Goal: Transaction & Acquisition: Download file/media

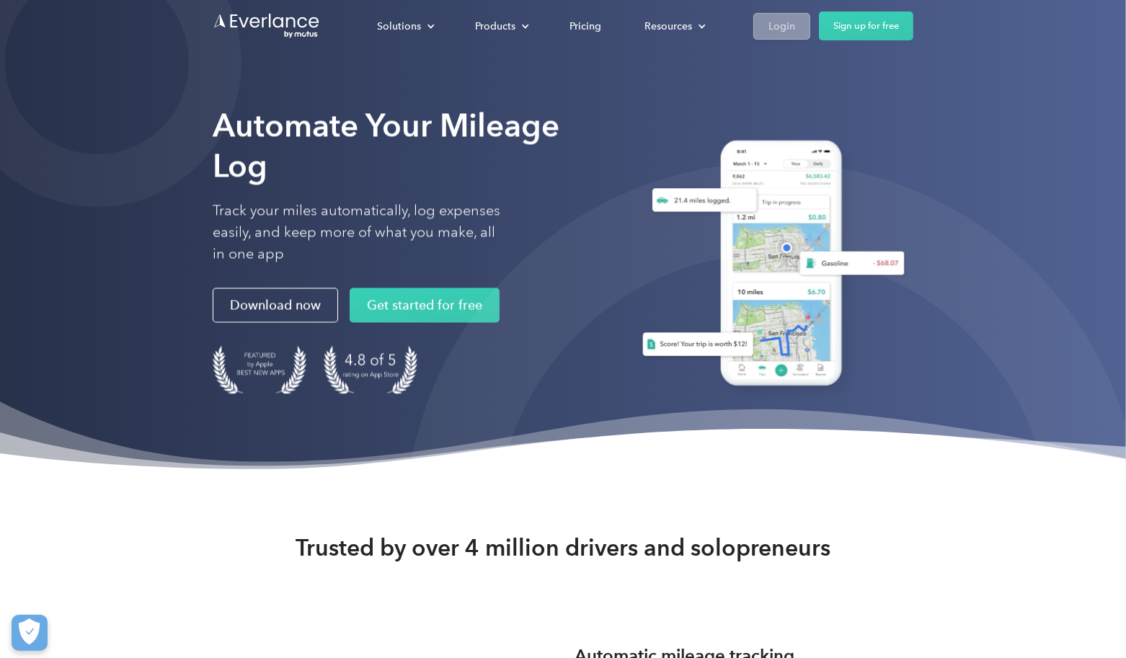
click at [781, 30] on div "Login" at bounding box center [782, 26] width 27 height 18
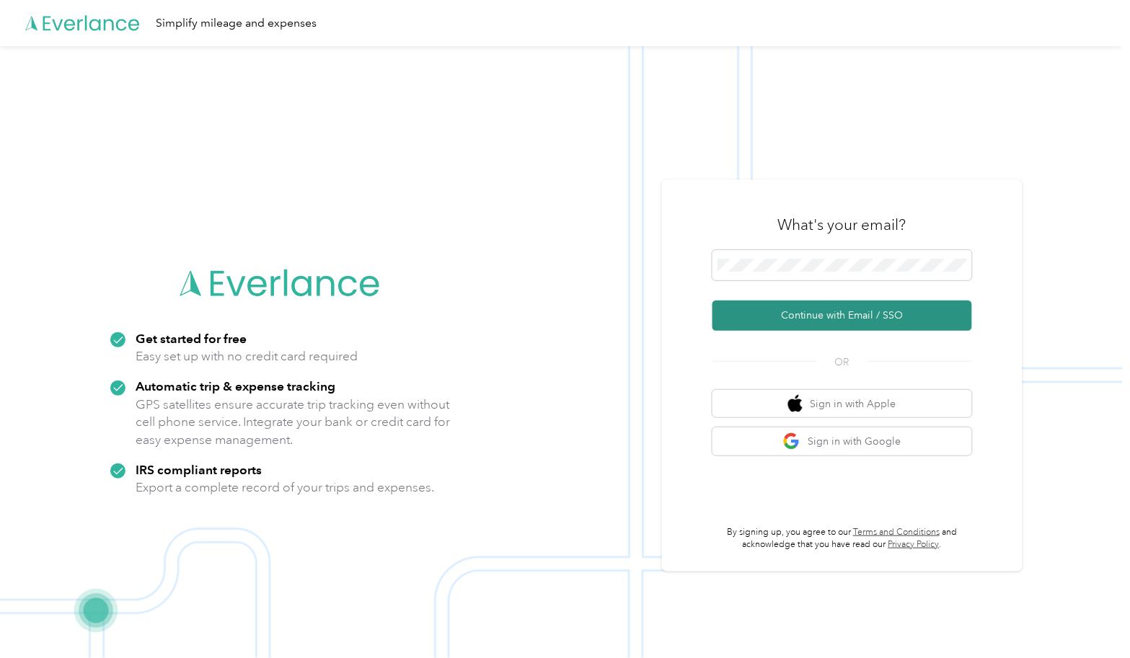
click at [833, 319] on button "Continue with Email / SSO" at bounding box center [842, 316] width 260 height 30
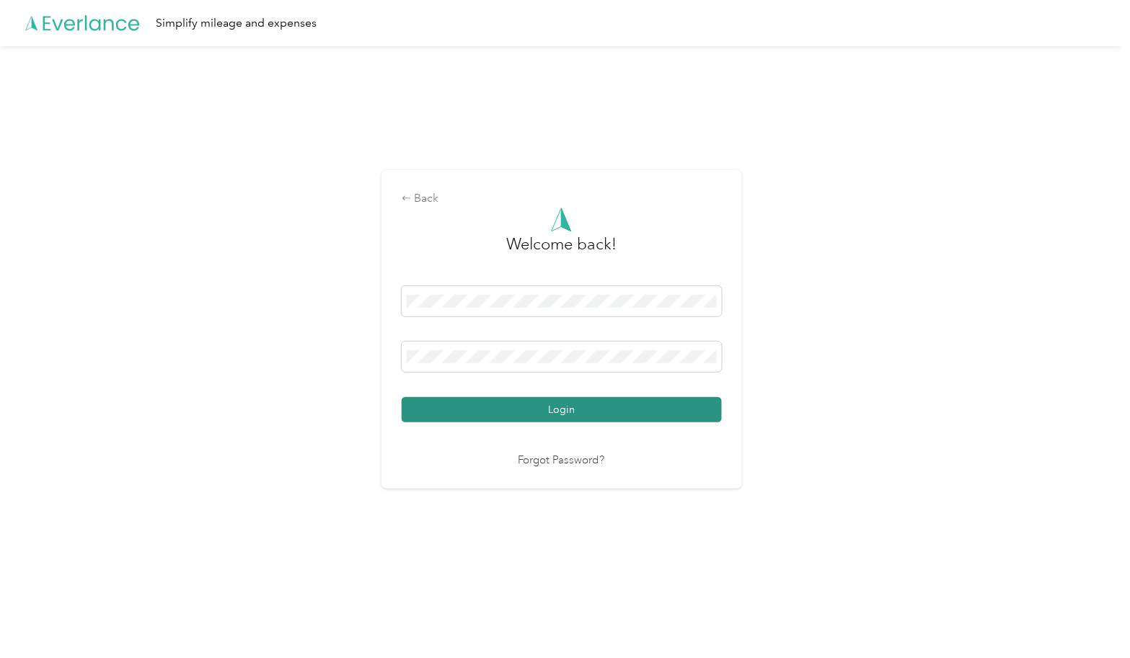
click at [686, 415] on button "Login" at bounding box center [562, 409] width 320 height 25
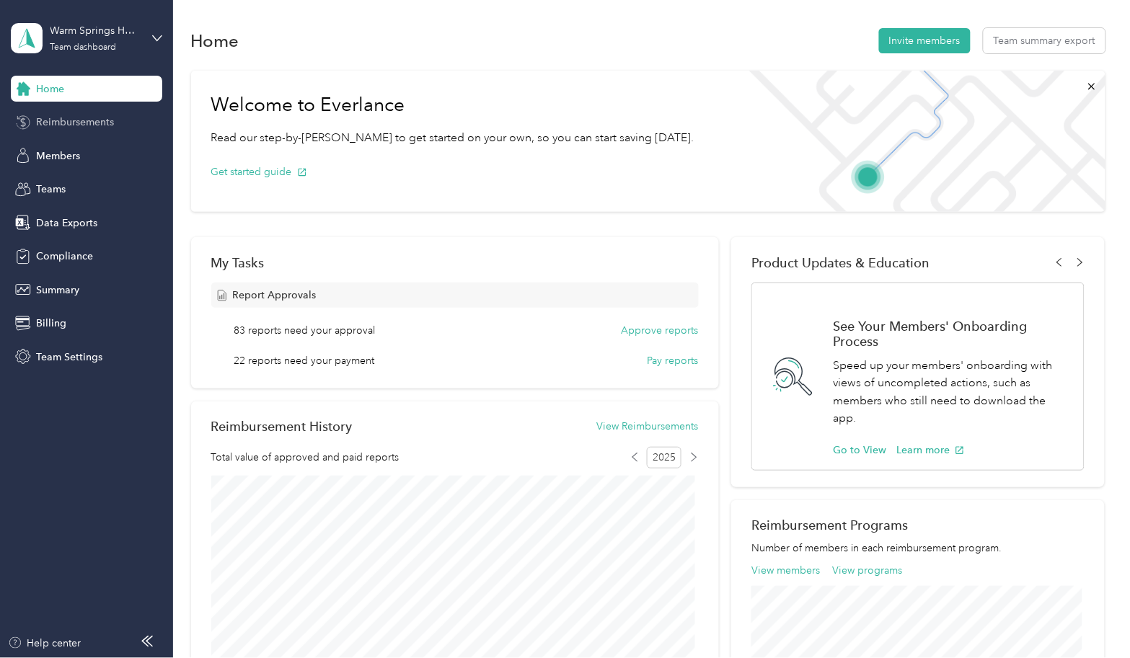
click at [88, 123] on span "Reimbursements" at bounding box center [75, 122] width 78 height 15
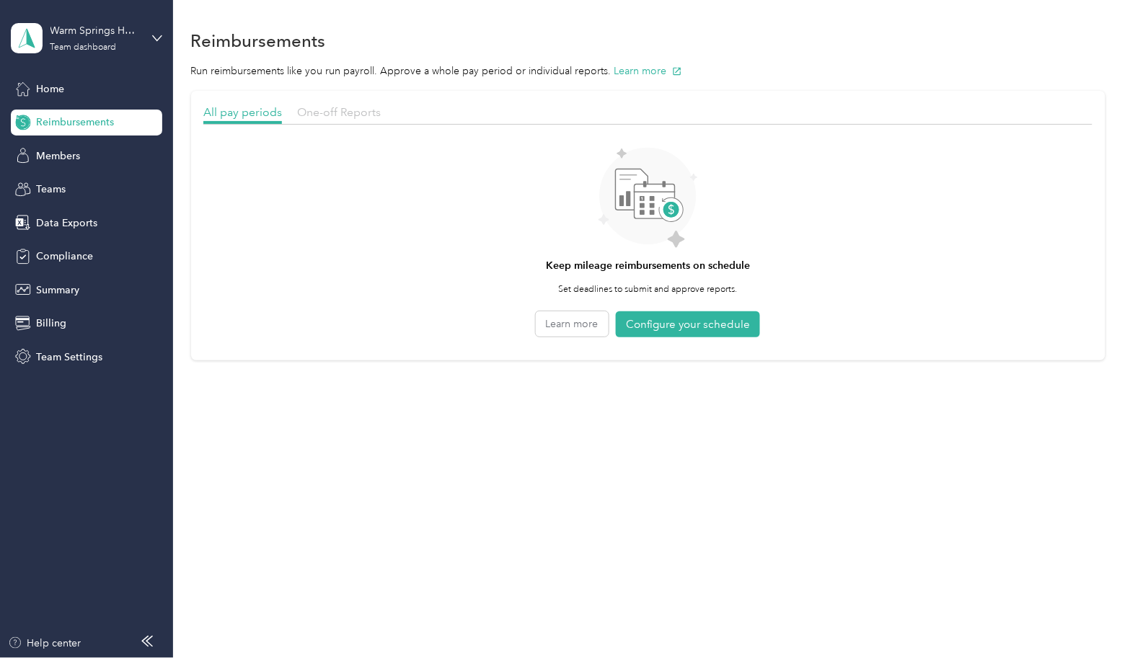
click at [351, 112] on span "One-off Reports" at bounding box center [339, 112] width 84 height 14
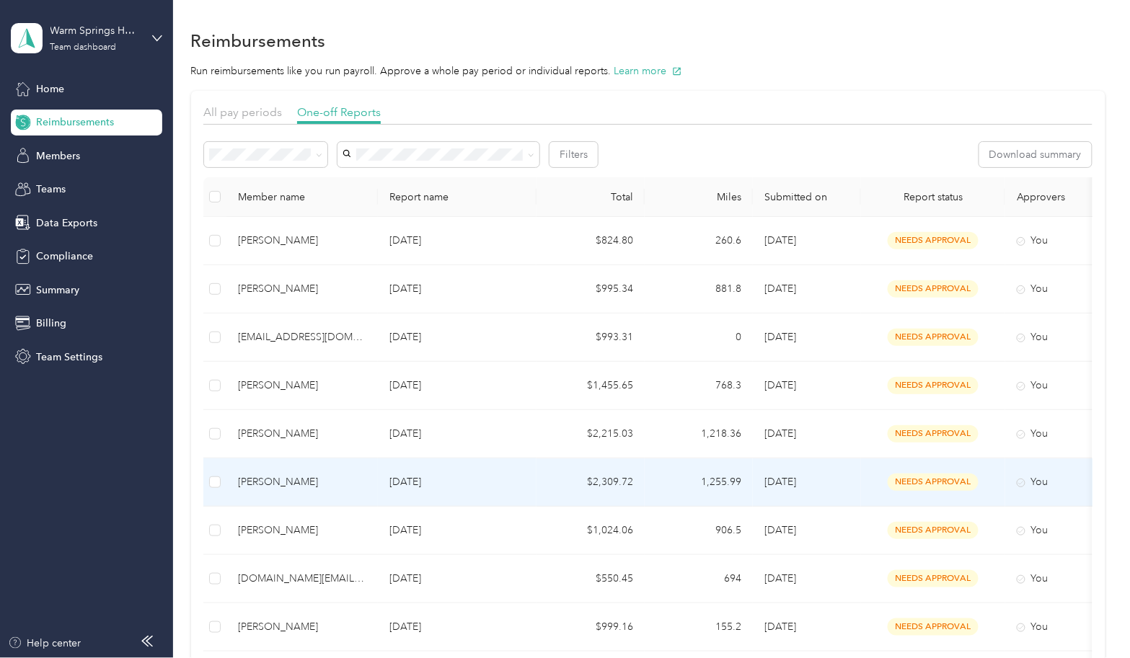
scroll to position [80, 0]
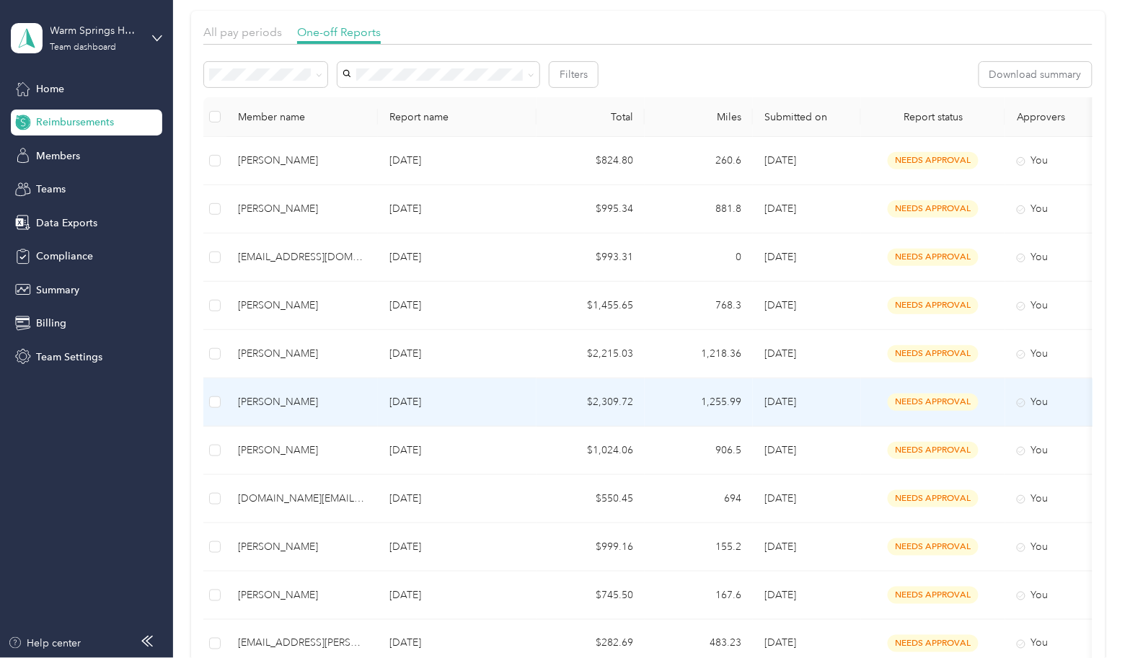
click at [536, 404] on td "$2,309.72" at bounding box center [590, 402] width 108 height 48
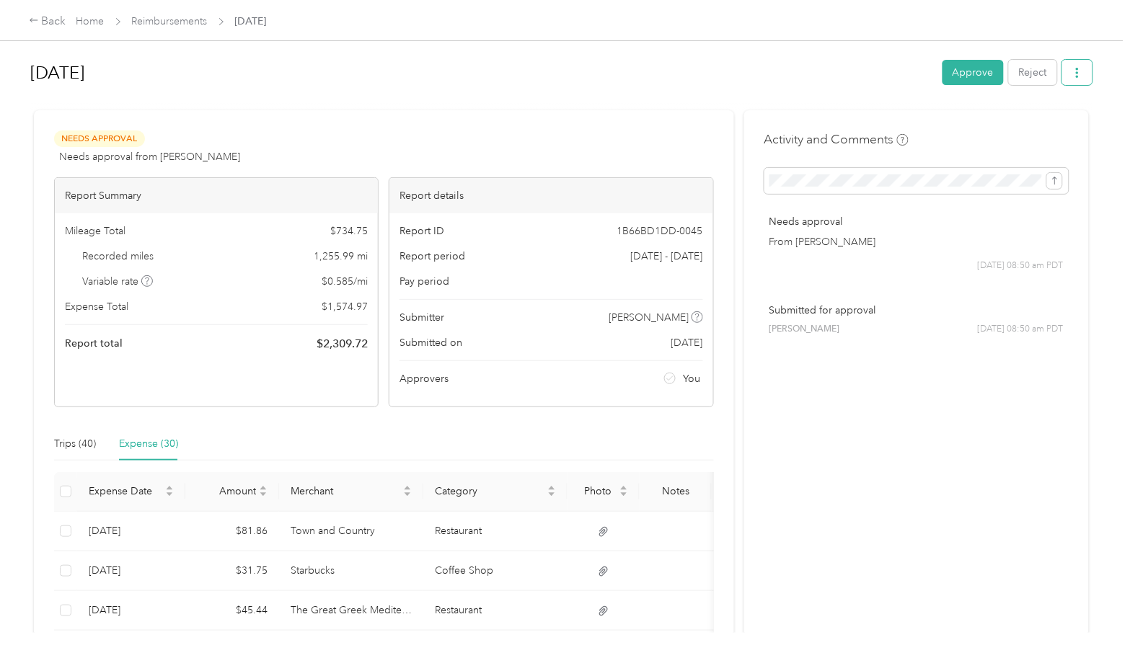
click at [1072, 66] on span "button" at bounding box center [1077, 72] width 10 height 12
click at [1055, 121] on div "Download" at bounding box center [1036, 124] width 86 height 15
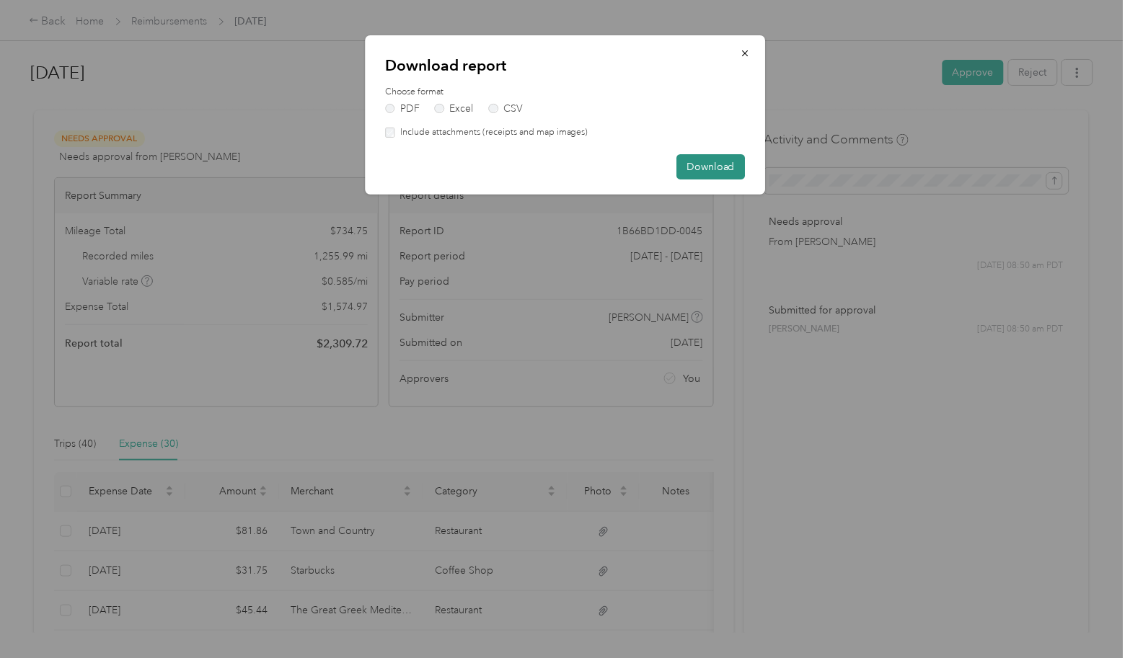
click at [686, 164] on button "Download" at bounding box center [710, 166] width 68 height 25
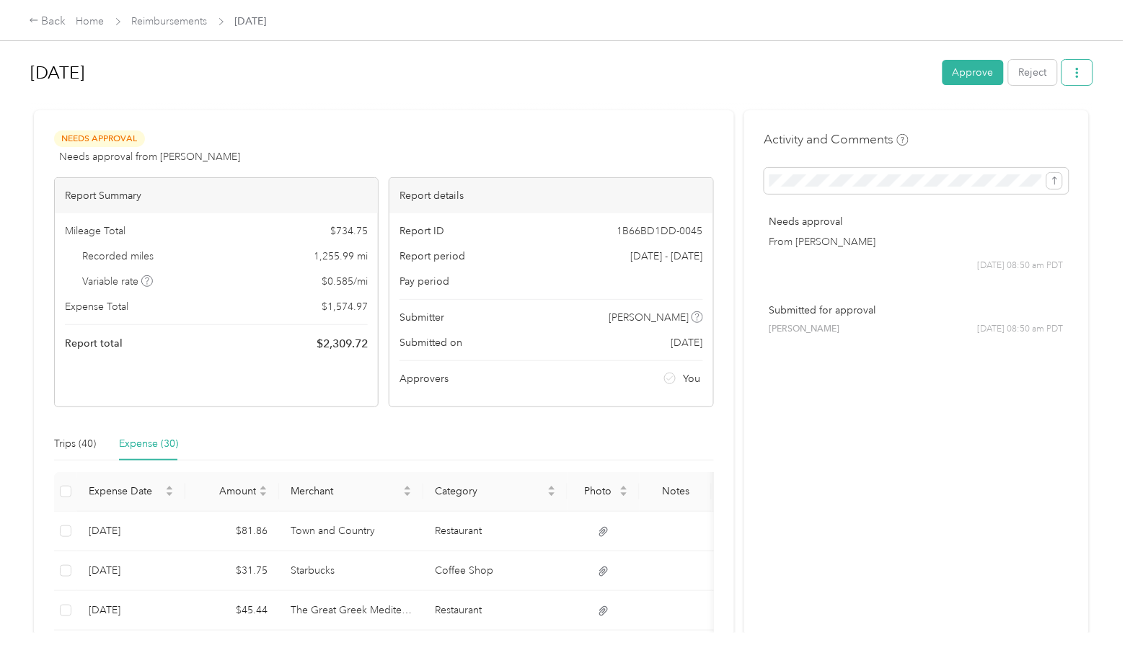
click at [1072, 69] on icon "button" at bounding box center [1077, 73] width 10 height 10
click at [783, 81] on h1 "Aug 2025" at bounding box center [481, 73] width 902 height 35
